Goal: Task Accomplishment & Management: Use online tool/utility

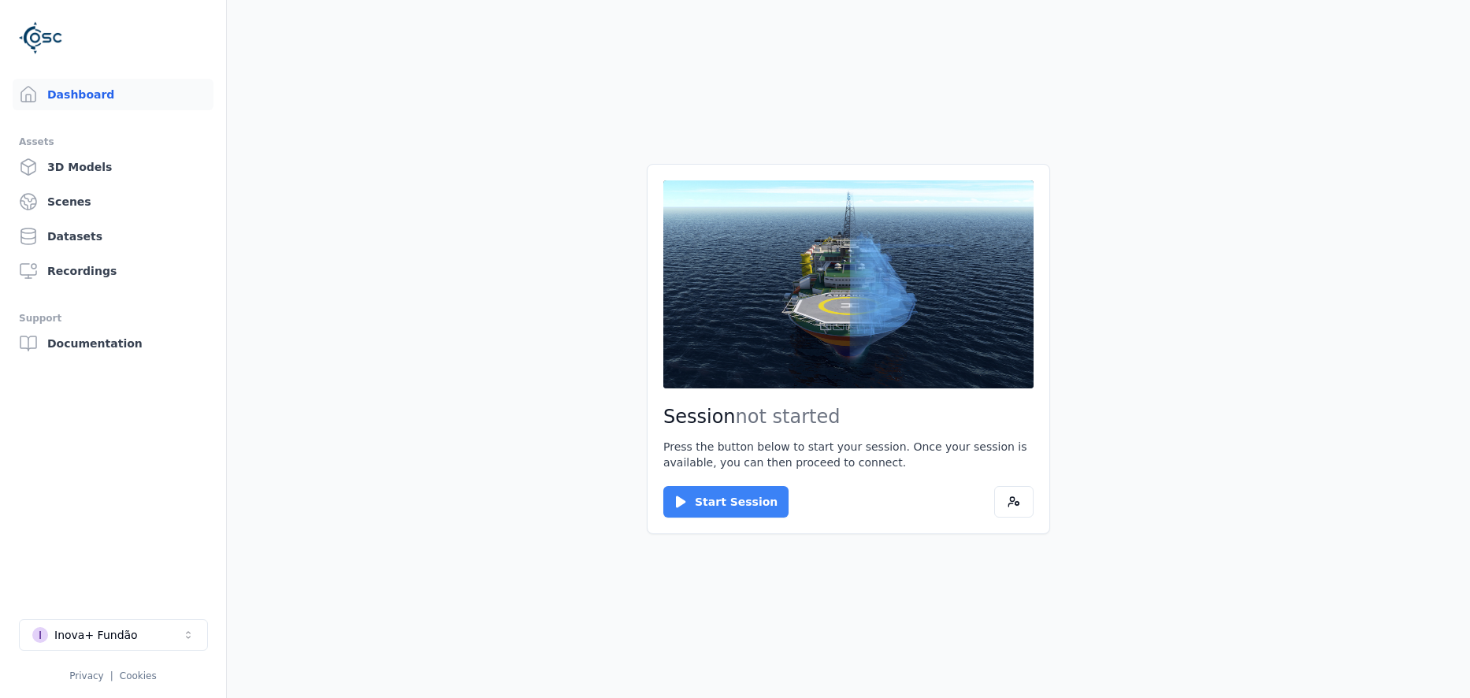
click at [731, 503] on button "Start Session" at bounding box center [725, 502] width 125 height 32
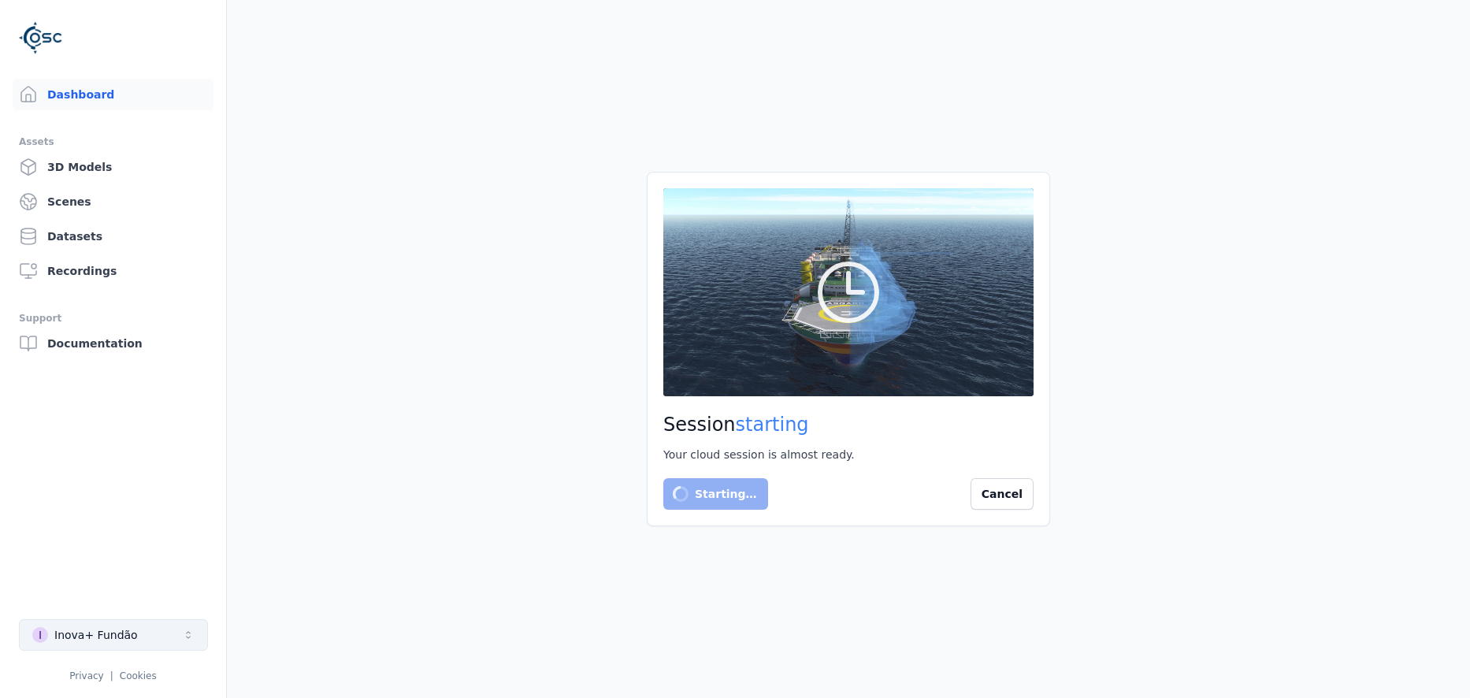
click at [175, 628] on button "I Inova+ Fundão" at bounding box center [113, 635] width 189 height 32
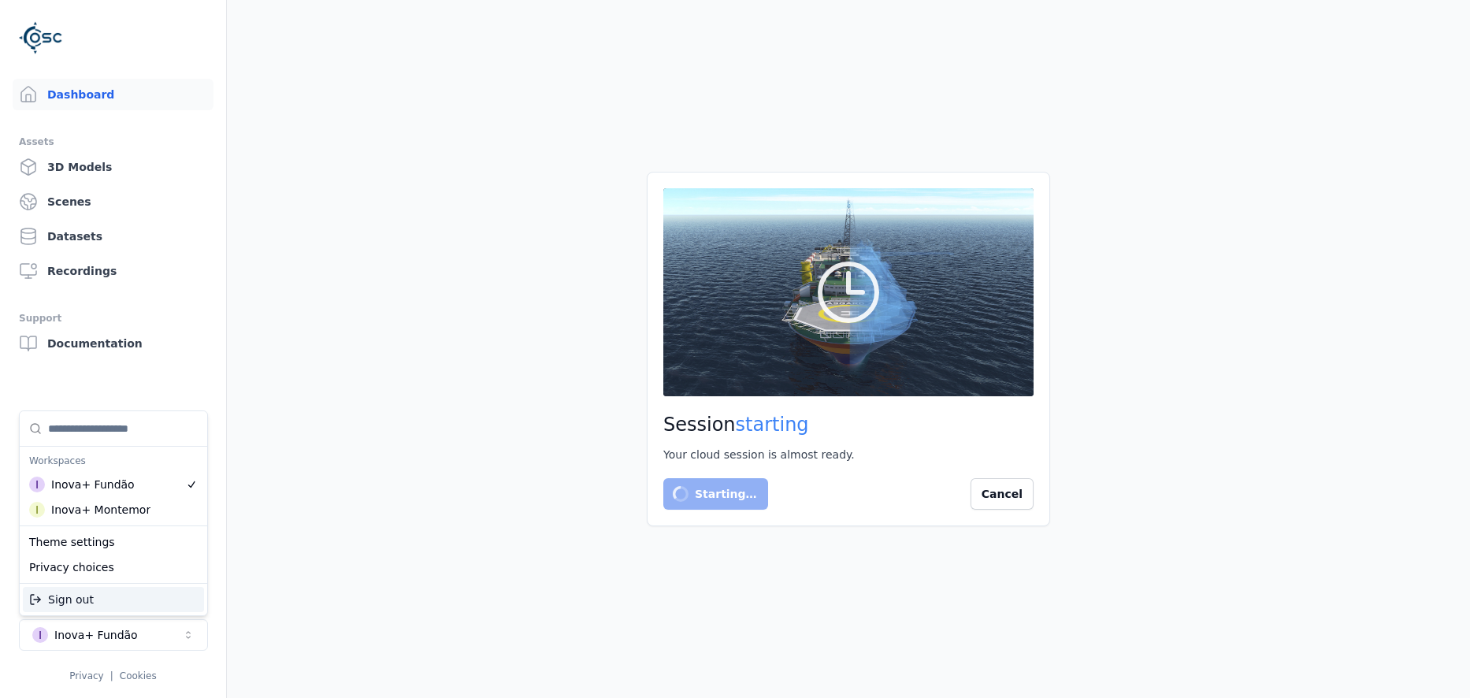
click at [1013, 490] on html "Dashboard Assets 3D Models Scenes Datasets Recordings Support Documentation I I…" at bounding box center [735, 349] width 1470 height 698
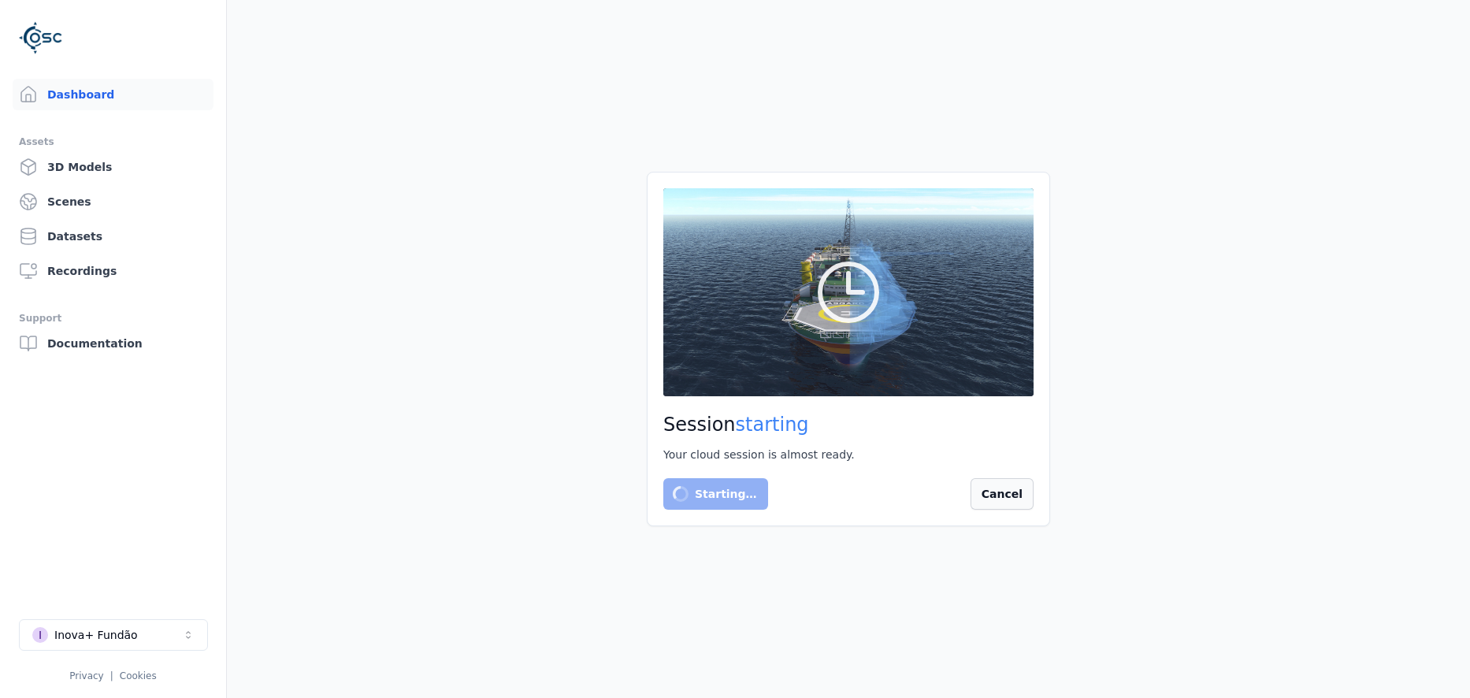
click at [1013, 495] on button "Cancel" at bounding box center [1001, 494] width 63 height 32
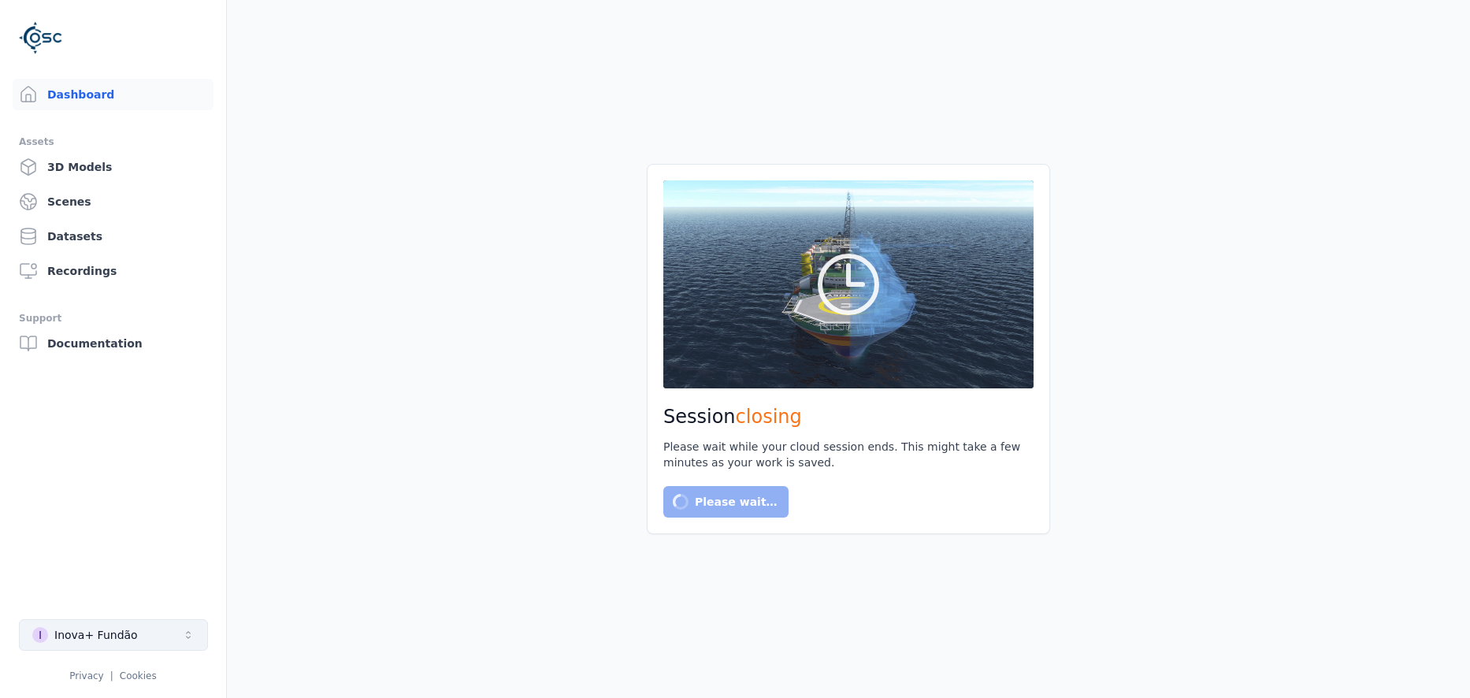
click at [139, 620] on button "I Inova+ Fundão" at bounding box center [113, 635] width 189 height 32
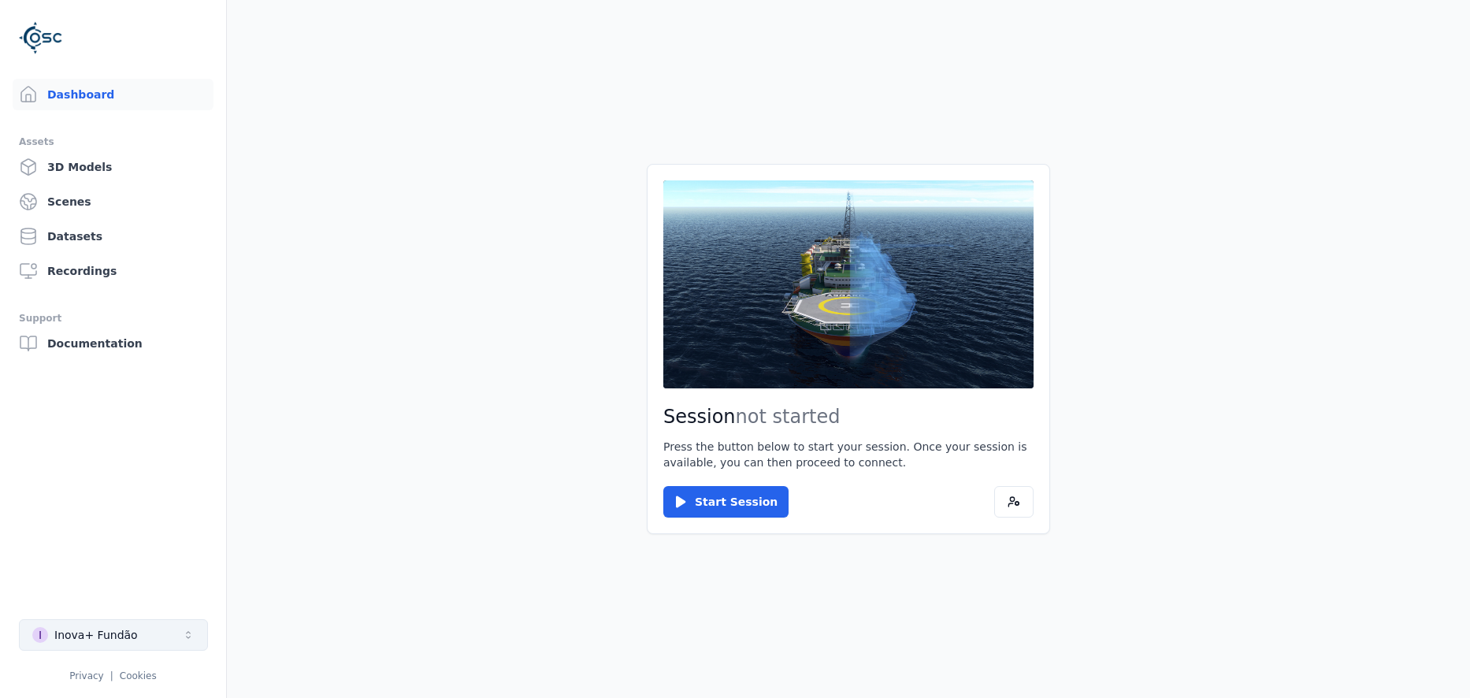
click at [138, 640] on button "I Inova+ Fundão" at bounding box center [113, 635] width 189 height 32
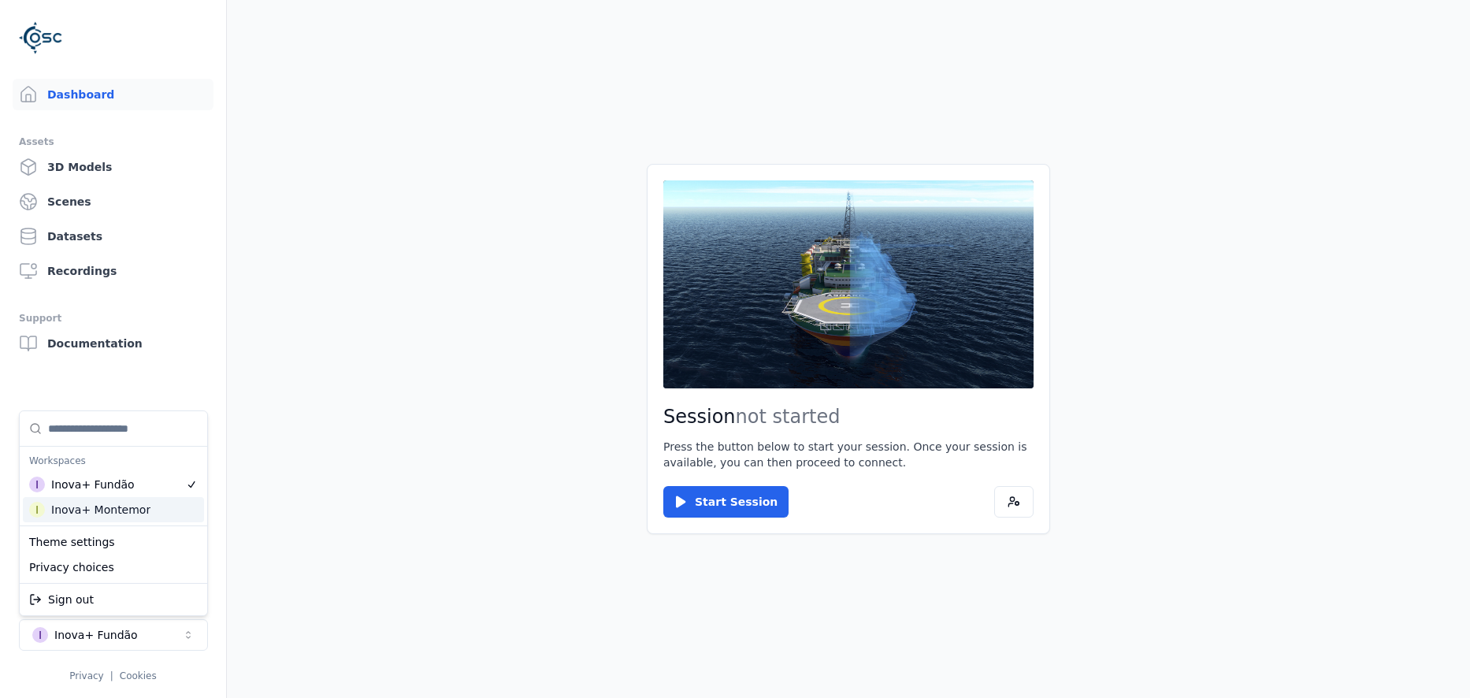
click at [109, 513] on div "Inova+ Montemor" at bounding box center [100, 510] width 99 height 16
drag, startPoint x: 740, startPoint y: 572, endPoint x: 728, endPoint y: 525, distance: 48.5
click at [739, 572] on html "Dashboard Assets 3D Models Scenes Datasets Recordings Support Documentation I I…" at bounding box center [735, 349] width 1470 height 698
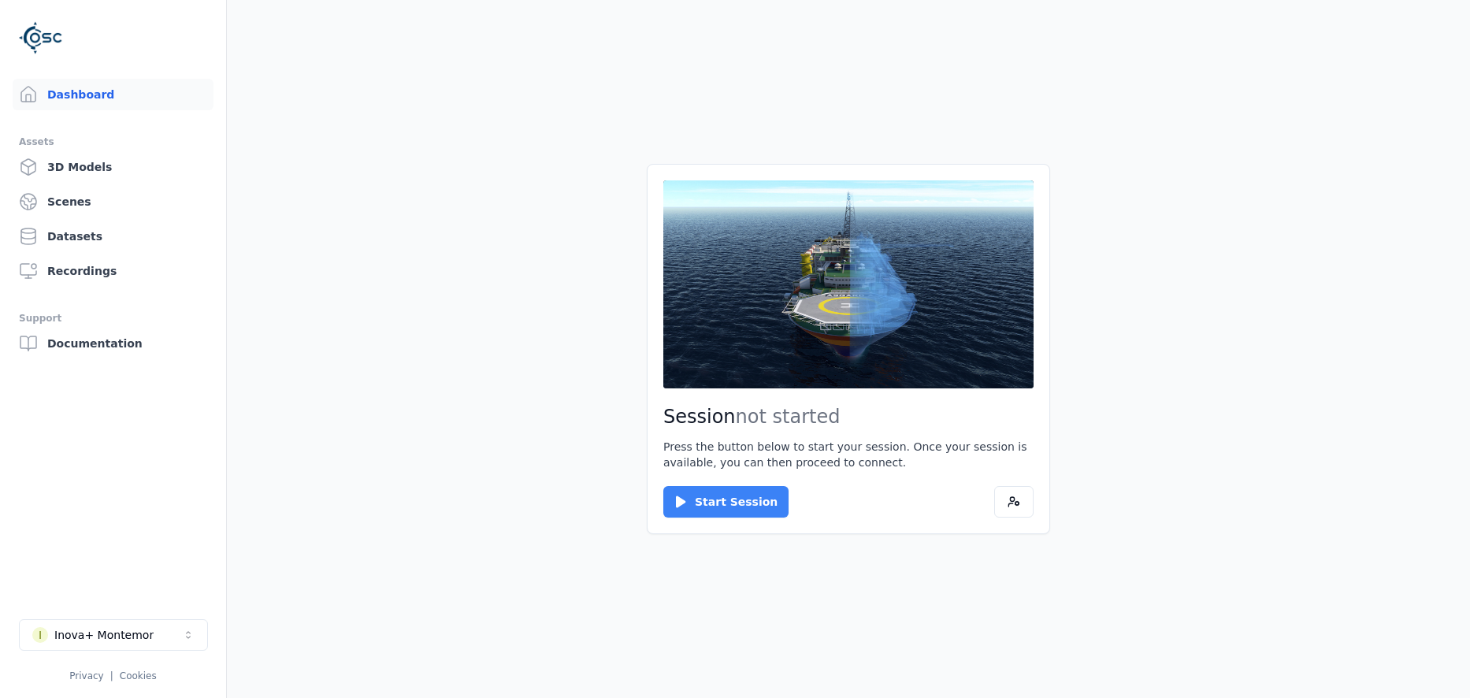
click at [728, 510] on button "Start Session" at bounding box center [725, 502] width 125 height 32
click at [709, 490] on button "Connect" at bounding box center [699, 502] width 72 height 32
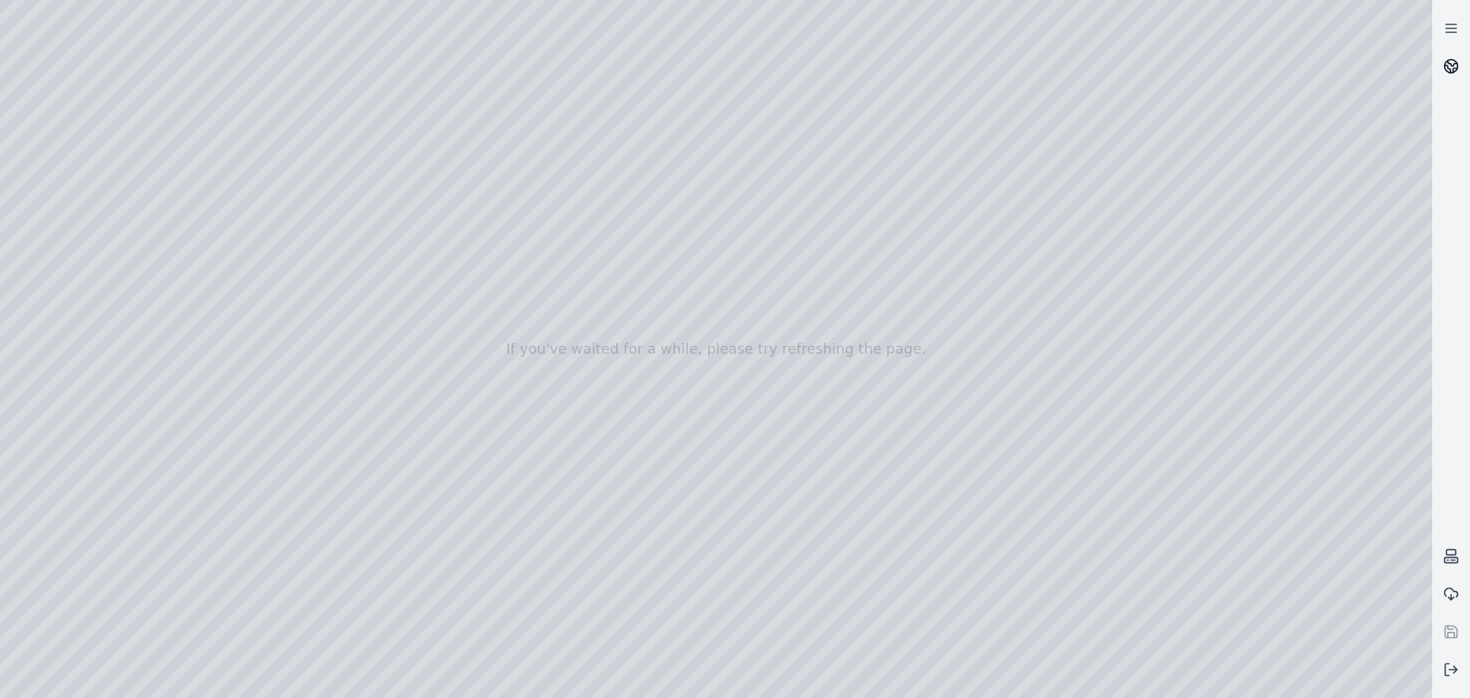
click at [1441, 61] on link at bounding box center [1451, 66] width 38 height 38
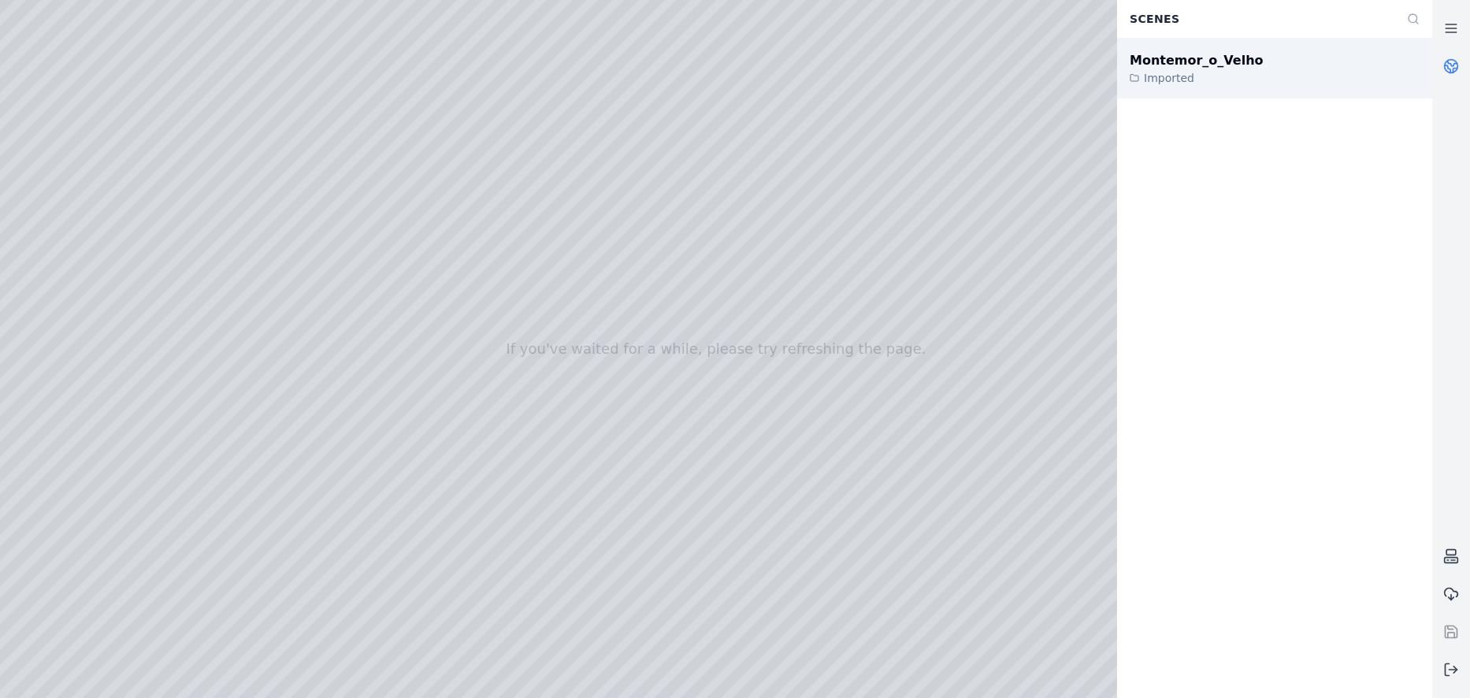
click at [1214, 66] on div "Montemor_o_Velho" at bounding box center [1196, 60] width 134 height 19
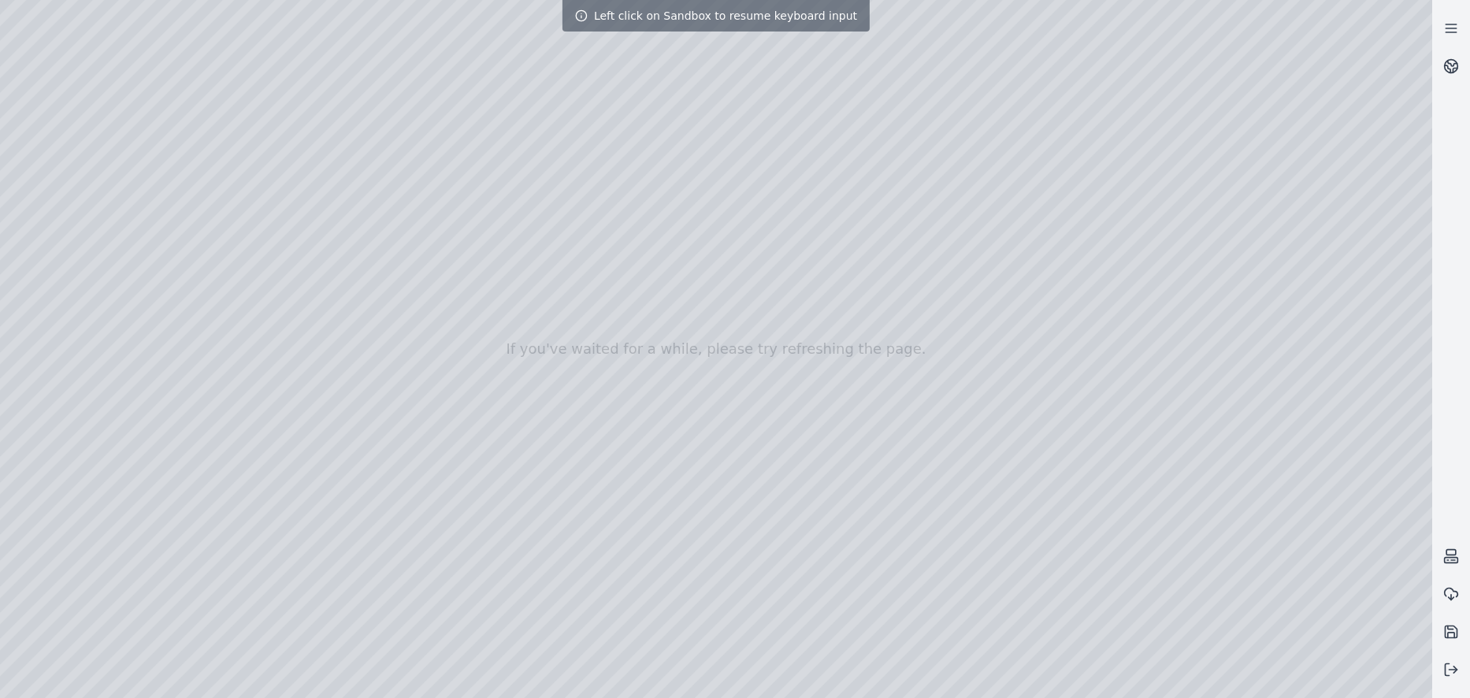
click at [655, 358] on div at bounding box center [716, 349] width 1432 height 698
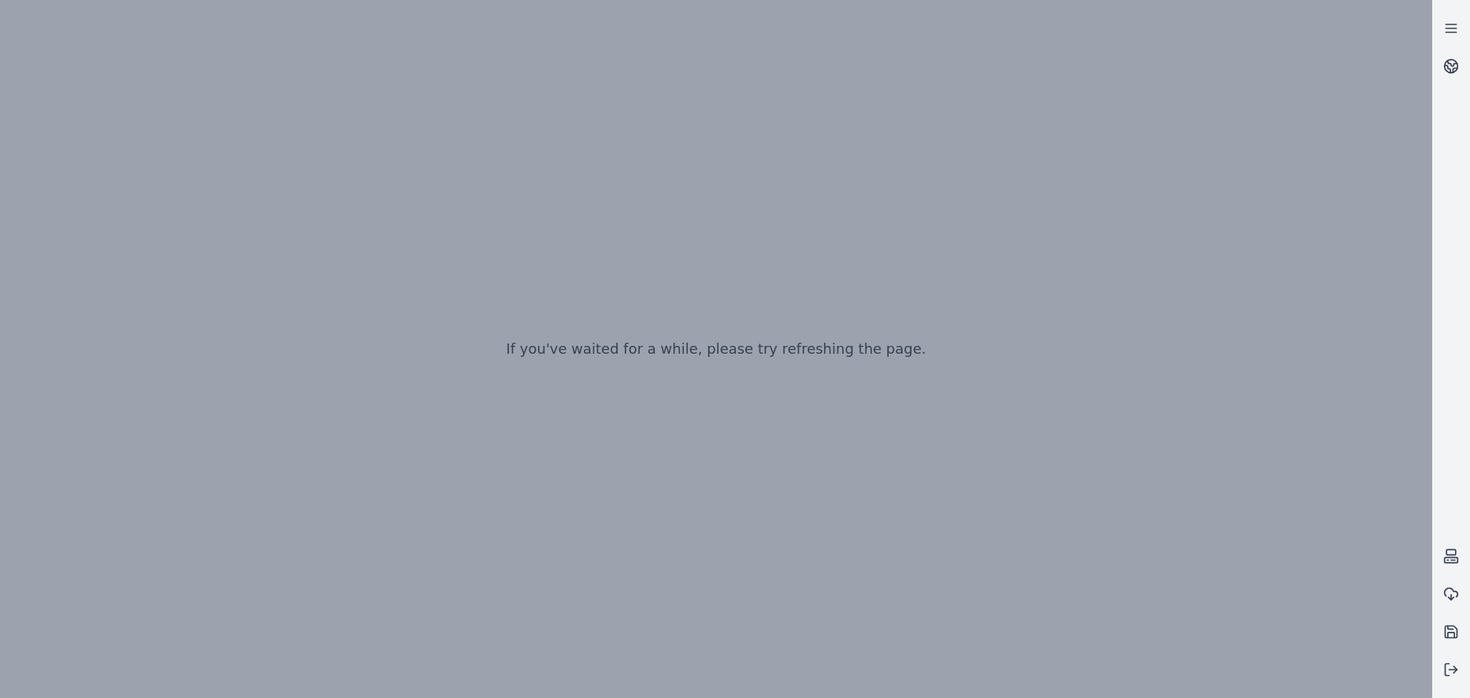
click at [663, 389] on div "If you've waited for a while, please try refreshing the page." at bounding box center [716, 349] width 1432 height 698
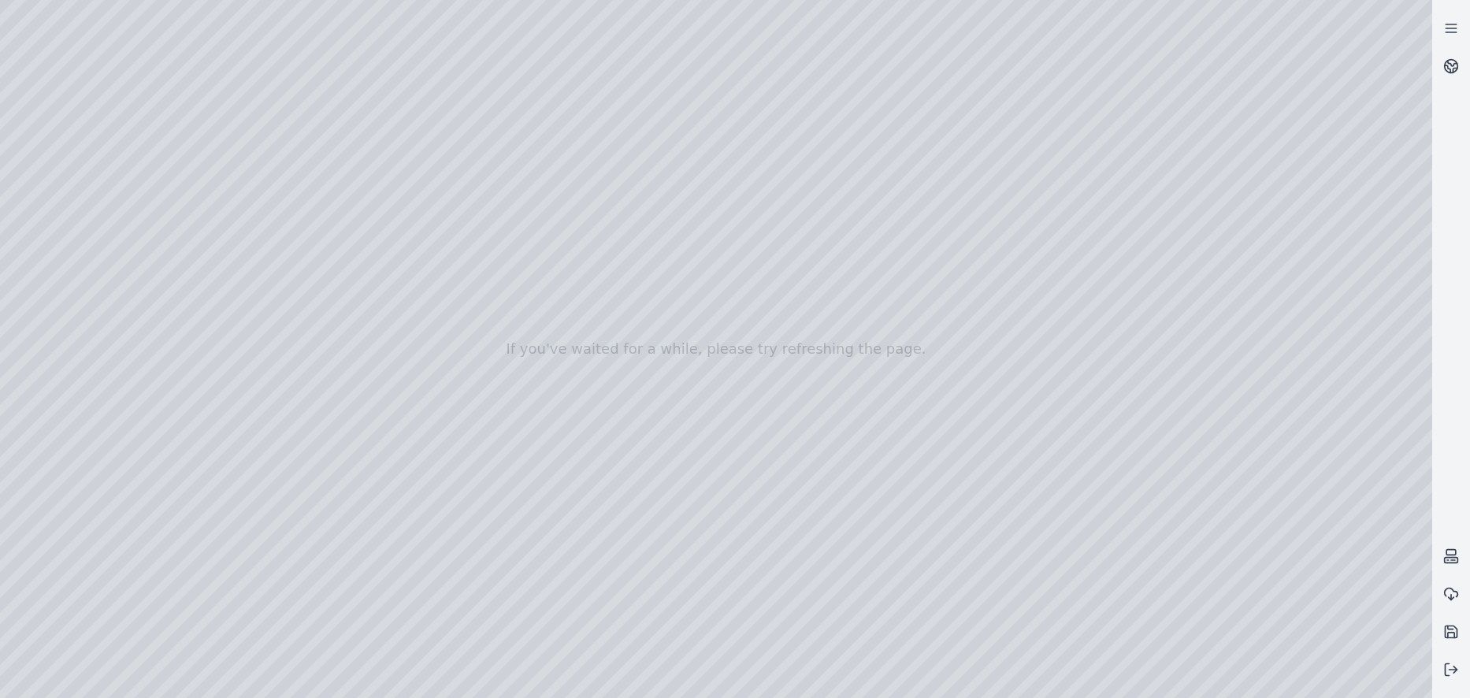
drag, startPoint x: 799, startPoint y: 362, endPoint x: 804, endPoint y: 400, distance: 38.2
drag, startPoint x: 836, startPoint y: 136, endPoint x: 743, endPoint y: 335, distance: 219.1
click at [780, 489] on div at bounding box center [716, 349] width 1432 height 698
drag, startPoint x: 831, startPoint y: 0, endPoint x: 780, endPoint y: 141, distance: 150.0
click at [777, 235] on div at bounding box center [716, 349] width 1432 height 698
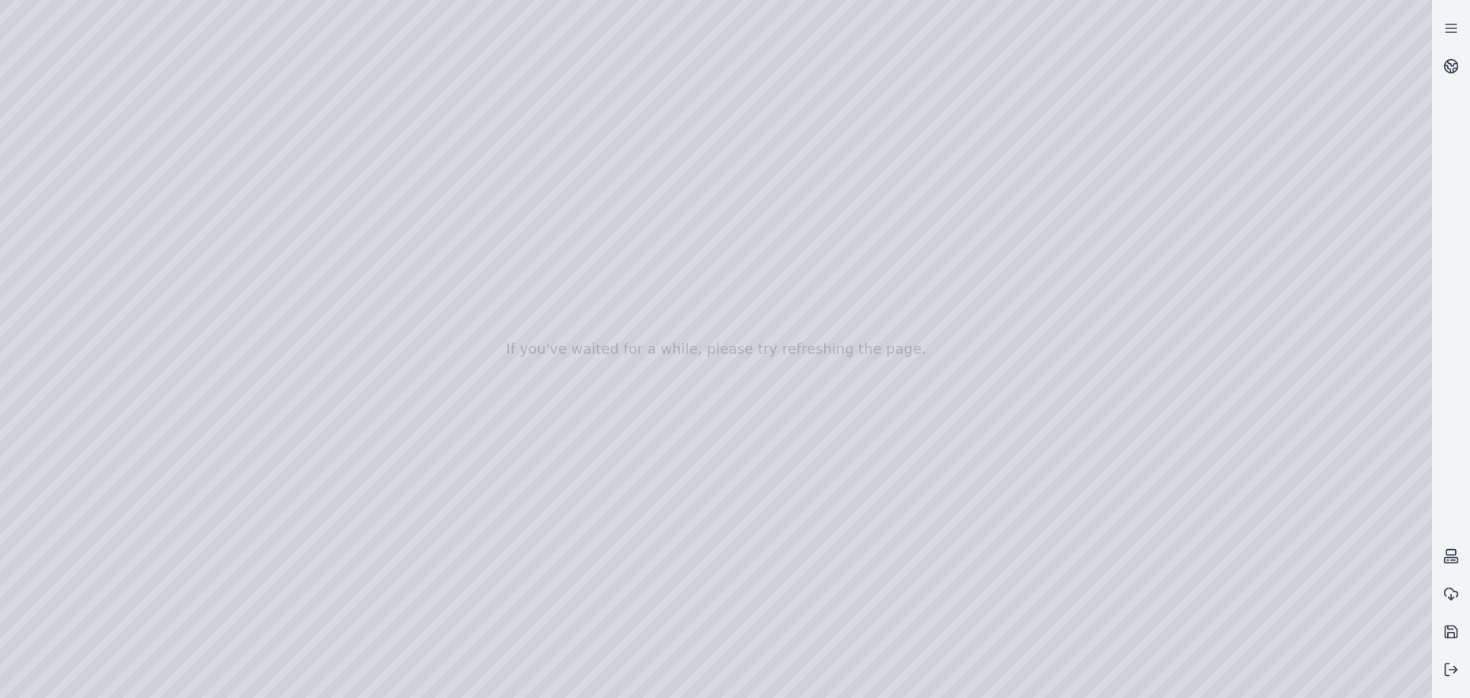
drag, startPoint x: 913, startPoint y: 439, endPoint x: 1008, endPoint y: 465, distance: 98.8
drag, startPoint x: 1034, startPoint y: 449, endPoint x: 875, endPoint y: 434, distance: 159.8
click at [870, 436] on div at bounding box center [716, 349] width 1432 height 698
drag, startPoint x: 1071, startPoint y: 421, endPoint x: 665, endPoint y: 333, distance: 415.1
drag, startPoint x: 995, startPoint y: 402, endPoint x: 1001, endPoint y: 395, distance: 9.6
